Goal: Information Seeking & Learning: Learn about a topic

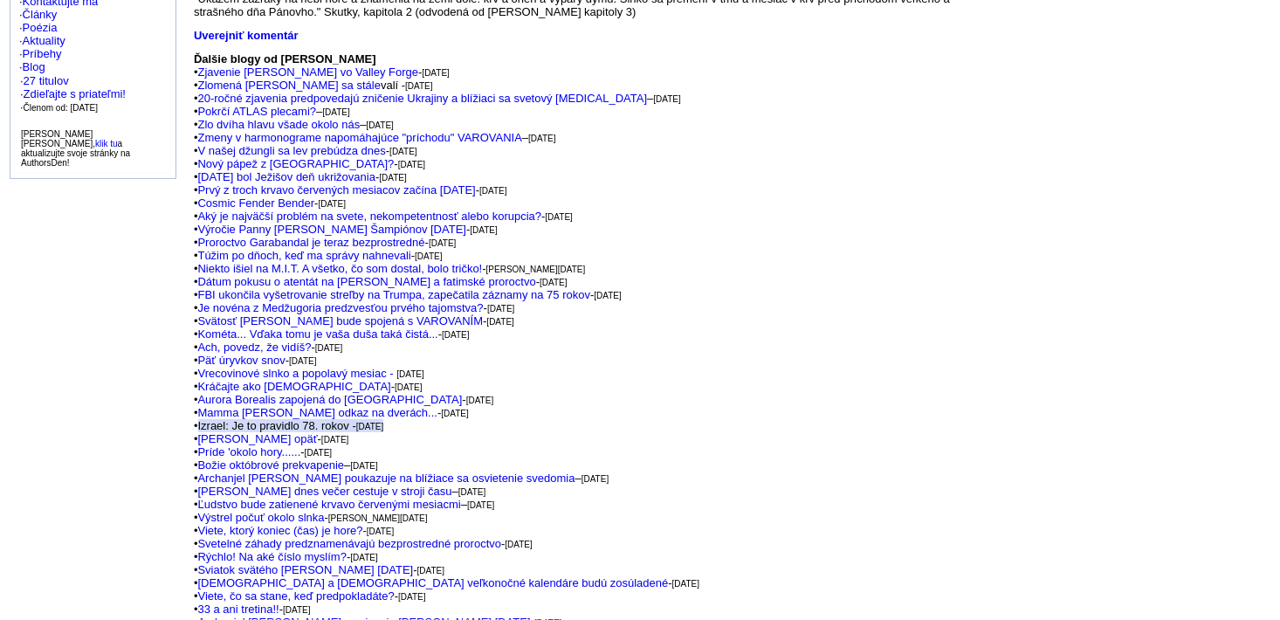
scroll to position [630, 0]
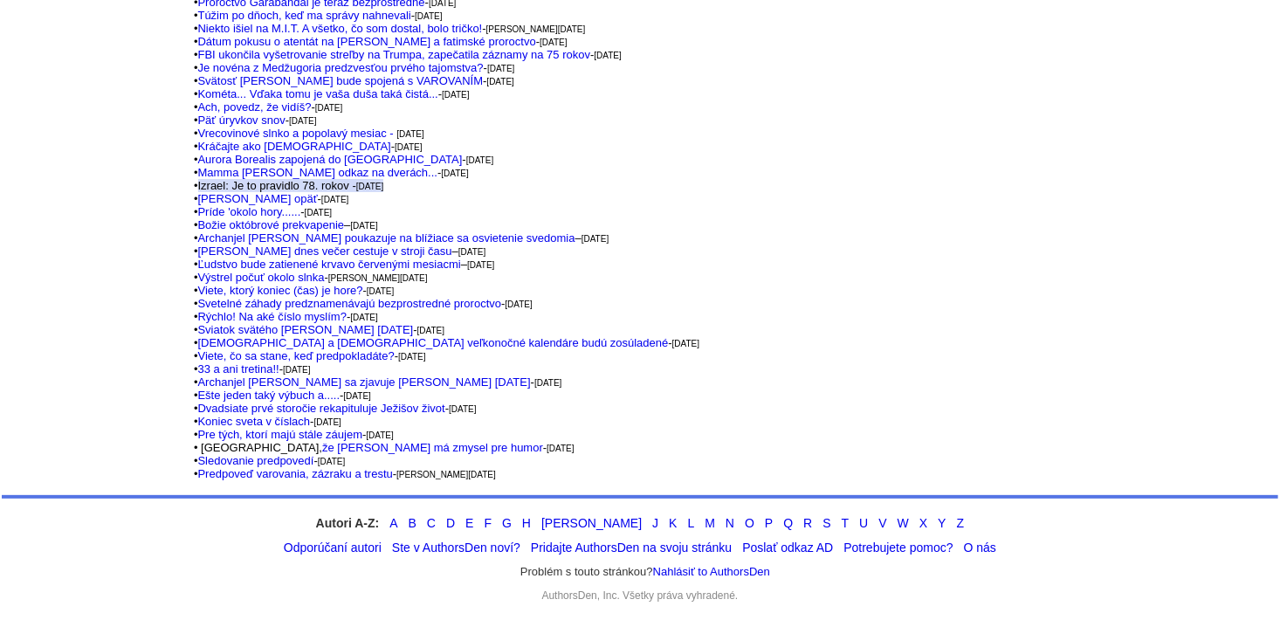
click at [293, 179] on span "Izrael: Je to pravidlo 78. rokov - pondelok 13. novembra 2023" at bounding box center [291, 185] width 186 height 13
drag, startPoint x: 293, startPoint y: 178, endPoint x: 203, endPoint y: 181, distance: 89.9
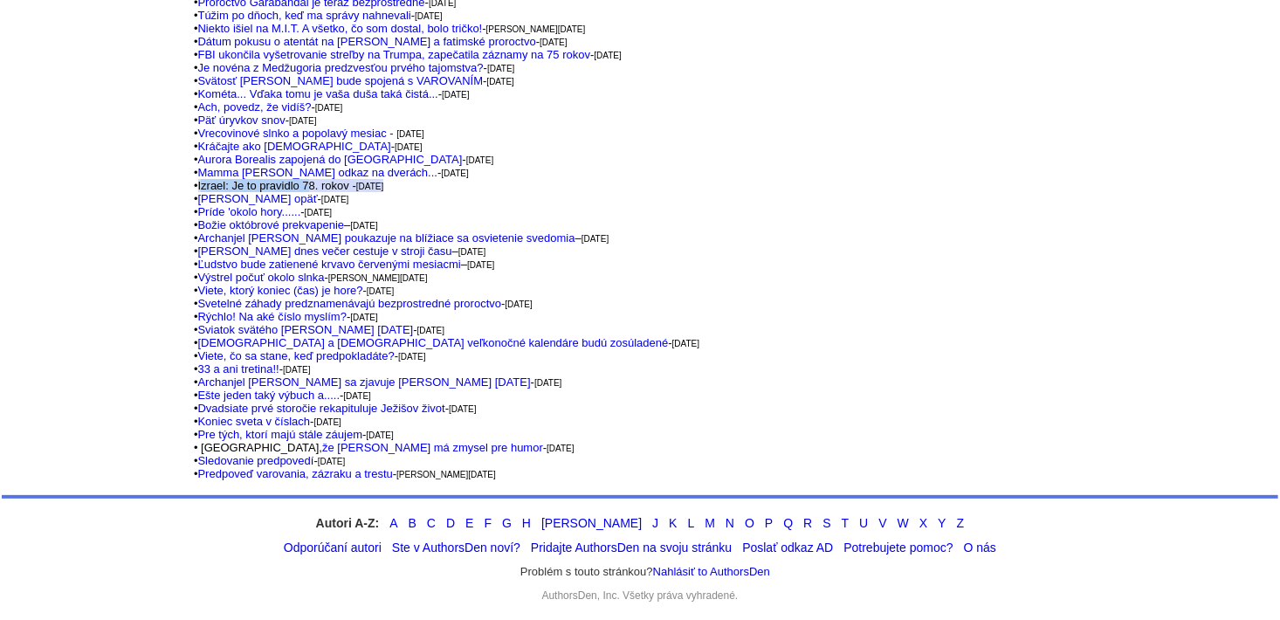
click at [203, 181] on span "Izrael: Je to pravidlo 78. rokov - pondelok 13. novembra 2023" at bounding box center [291, 185] width 186 height 13
drag, startPoint x: 203, startPoint y: 181, endPoint x: 1024, endPoint y: 205, distance: 820.8
click at [1024, 205] on td at bounding box center [1137, 3] width 280 height 976
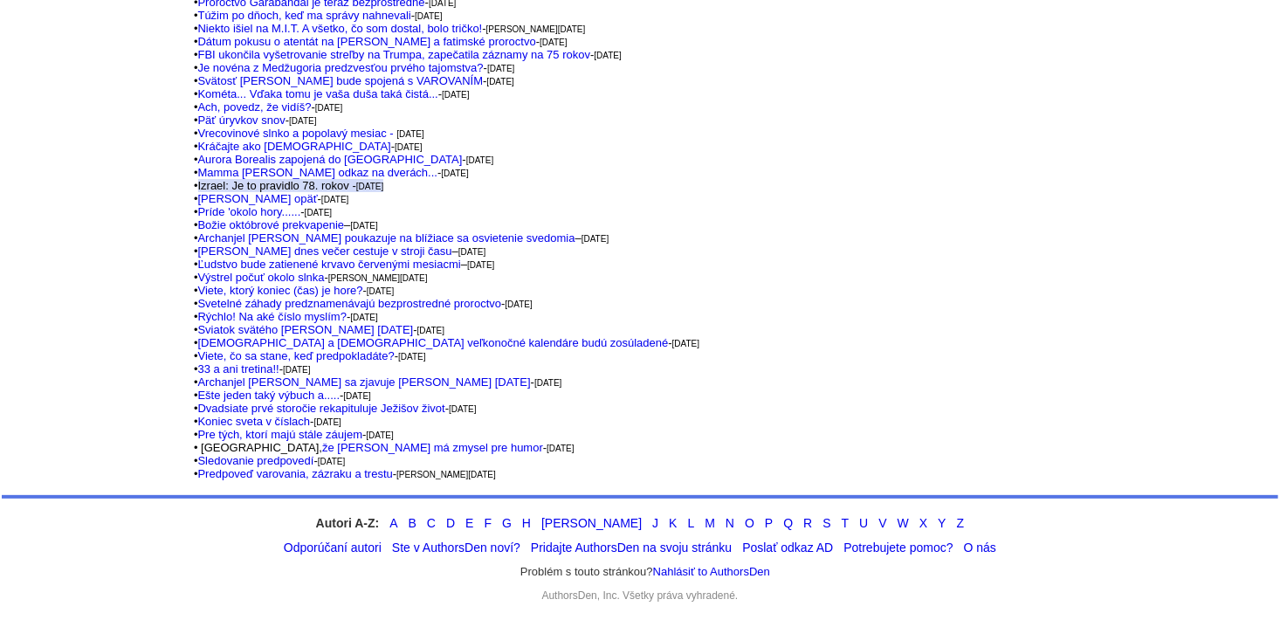
click at [1024, 205] on td at bounding box center [1137, 3] width 280 height 976
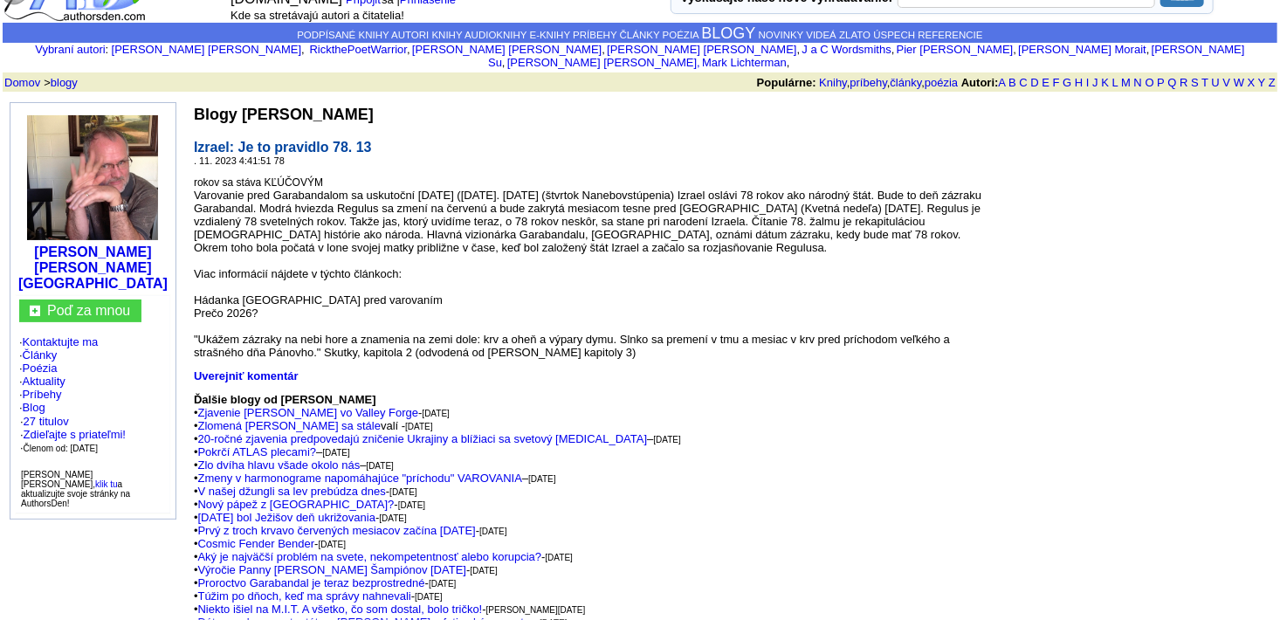
scroll to position [51, 0]
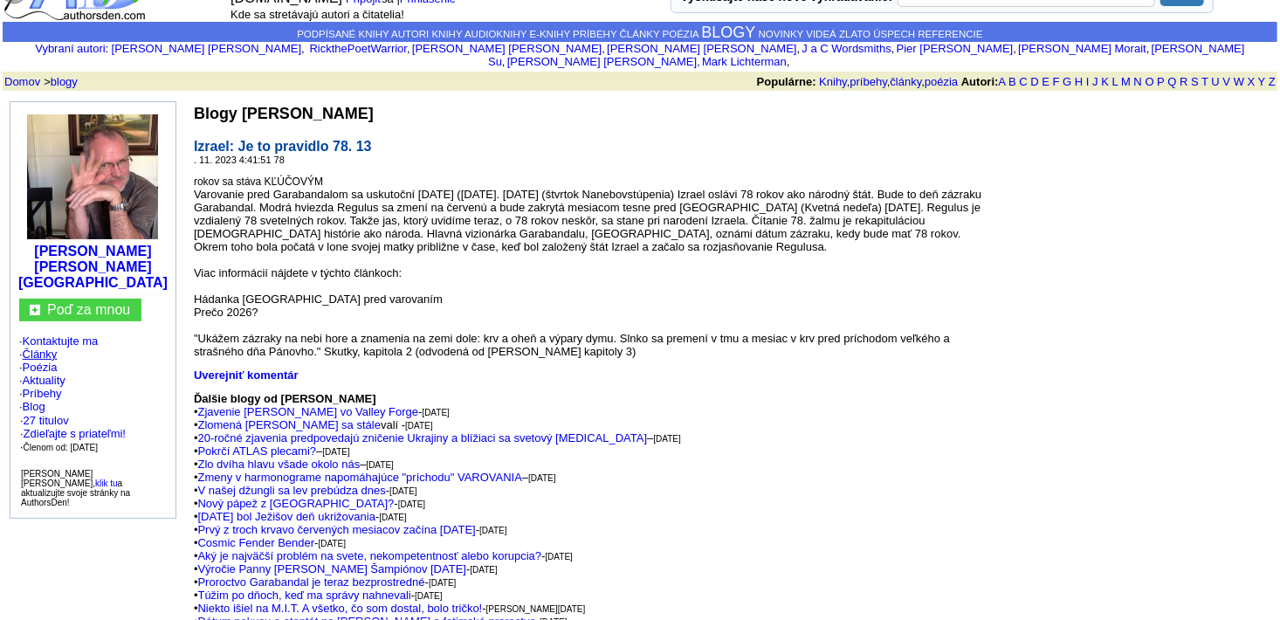
click at [39, 347] on link "Články" at bounding box center [40, 353] width 35 height 13
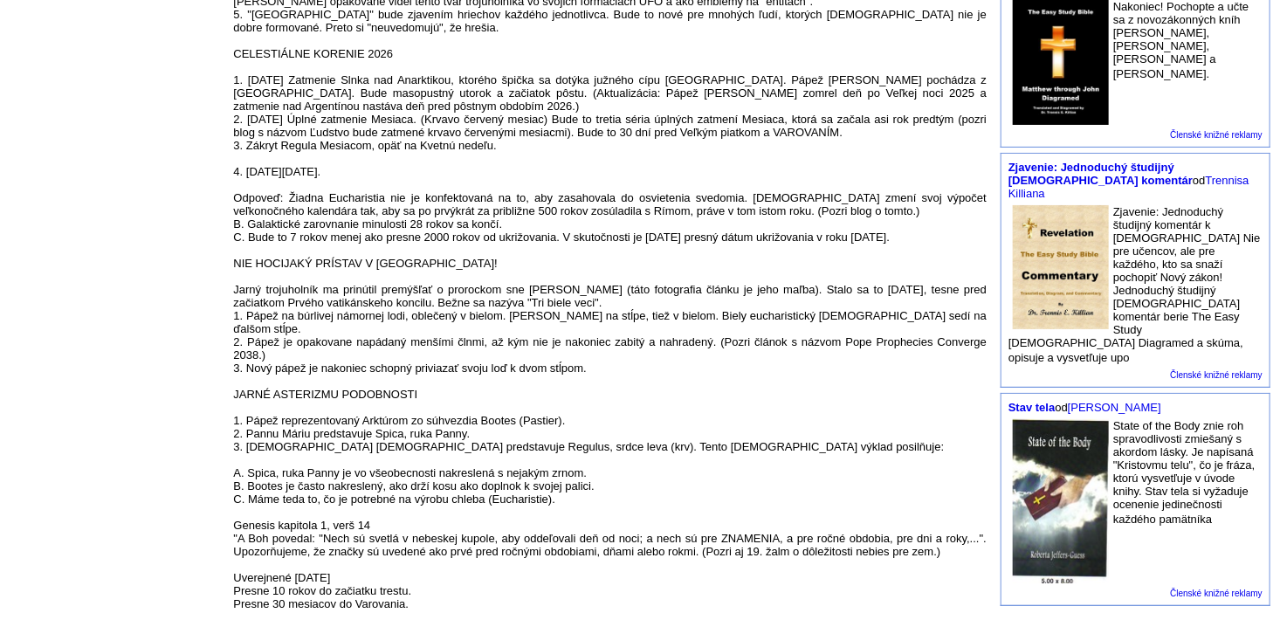
scroll to position [761, 0]
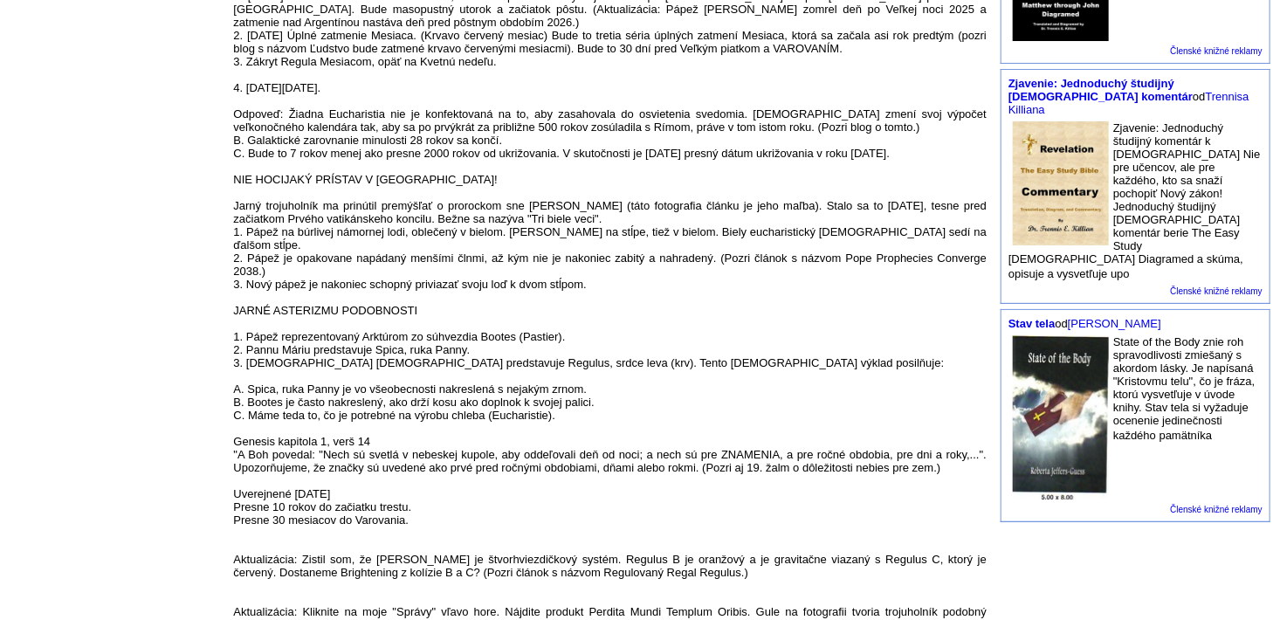
click at [1169, 485] on td "Bezplatný program recenzií kníh Vyberte si knihu na čítanie a recenziu ešte dne…" at bounding box center [1135, 89] width 284 height 1406
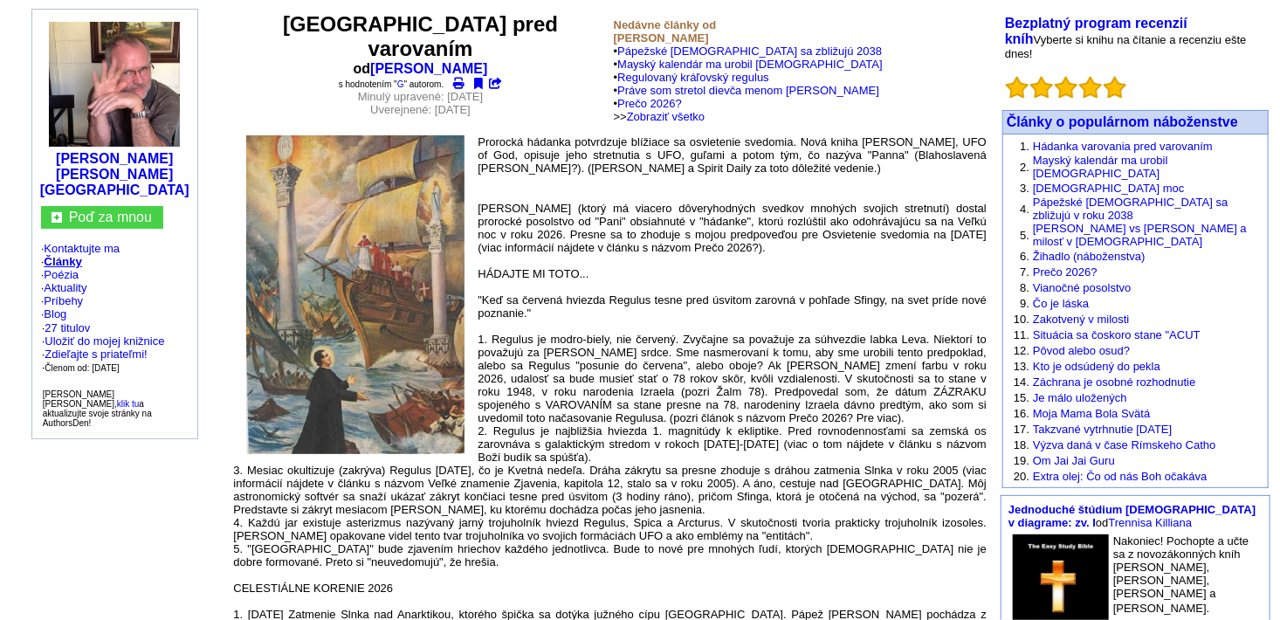
scroll to position [144, 0]
click at [78, 48] on img at bounding box center [114, 83] width 131 height 125
